Goal: Complete application form: Complete application form

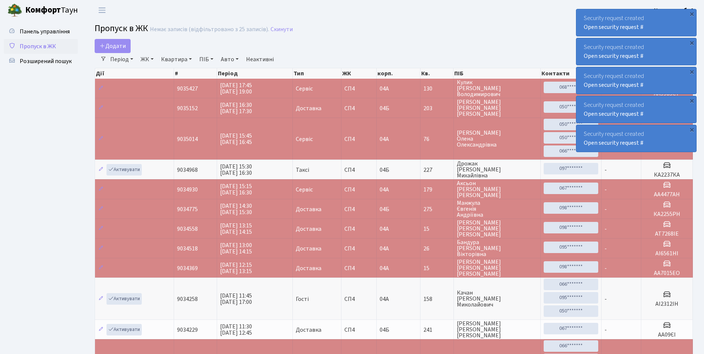
select select "25"
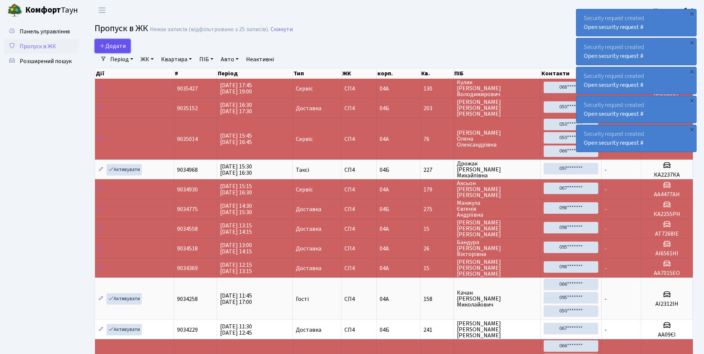
click at [120, 46] on span "Додати" at bounding box center [112, 46] width 26 height 8
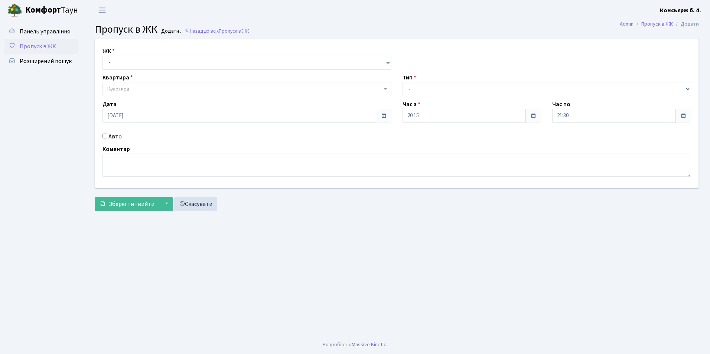
click at [111, 50] on label "ЖК" at bounding box center [108, 51] width 12 height 9
click at [117, 65] on select "- СП4, Столичне шосе, 5" at bounding box center [246, 63] width 289 height 14
select select "325"
click at [102, 56] on select "- СП4, Столичне шосе, 5" at bounding box center [246, 63] width 289 height 14
select select
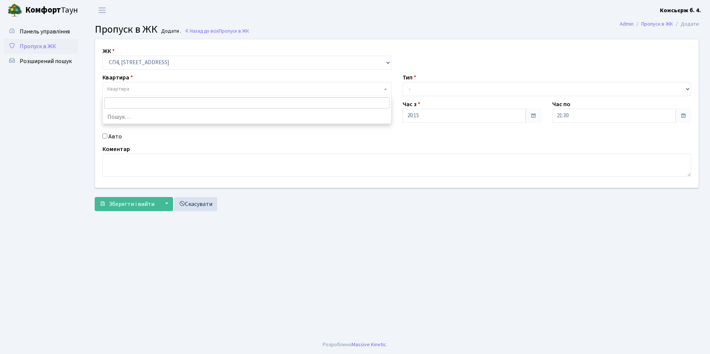
click at [129, 88] on span "Квартира" at bounding box center [118, 88] width 22 height 7
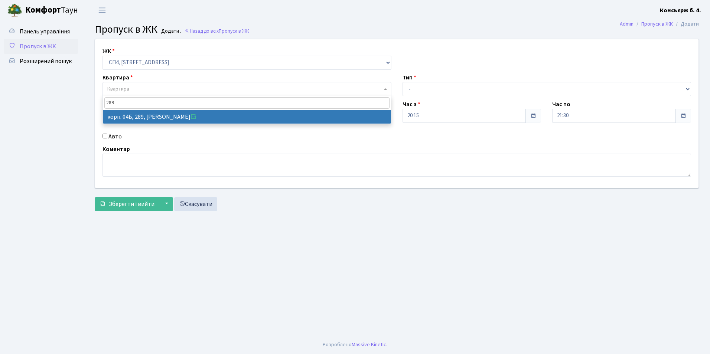
type input "289"
select select "21317"
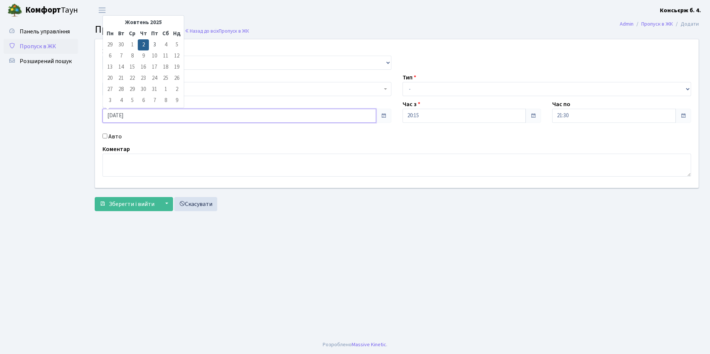
click at [137, 118] on input "02.10.2025" at bounding box center [239, 116] width 274 height 14
click at [153, 43] on td "3" at bounding box center [154, 44] width 11 height 11
type input "03.10.2025"
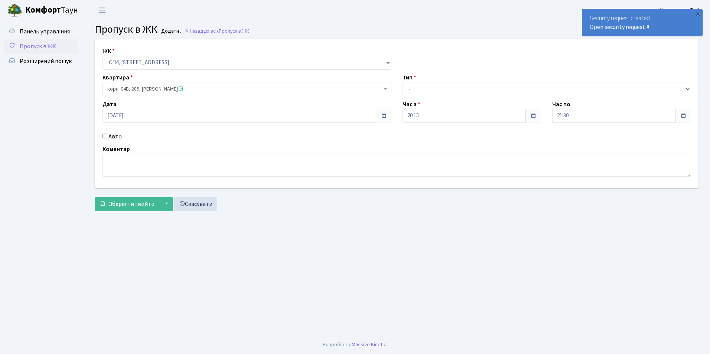
click at [105, 137] on input "Авто" at bounding box center [104, 136] width 5 height 5
checkbox input "true"
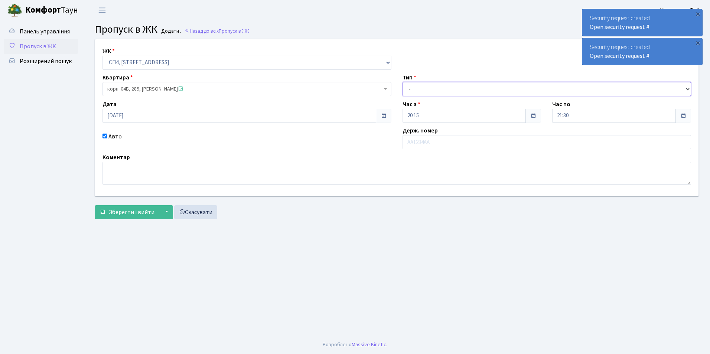
click at [409, 89] on select "- Доставка Таксі Гості Сервіс" at bounding box center [546, 89] width 289 height 14
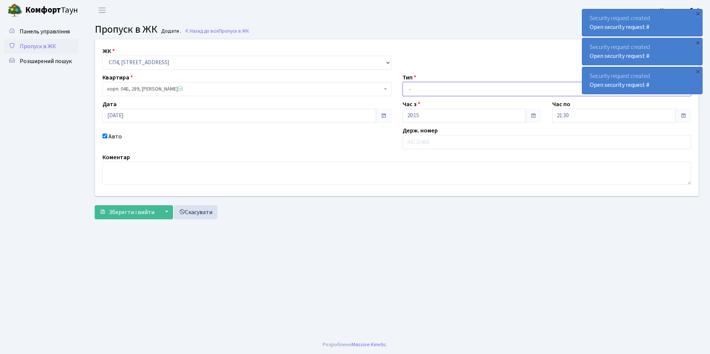
select select "1"
click at [402, 82] on select "- Доставка Таксі Гості Сервіс" at bounding box center [546, 89] width 289 height 14
click at [409, 142] on input "text" at bounding box center [546, 142] width 289 height 14
type input "AB343AA"
click at [133, 210] on span "Зберегти і вийти" at bounding box center [132, 212] width 46 height 8
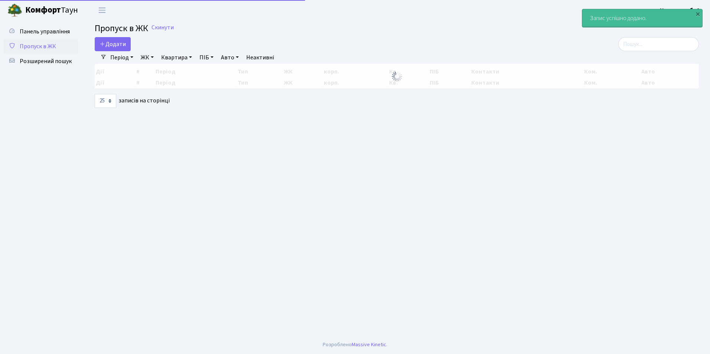
select select "25"
